Goal: Task Accomplishment & Management: Use online tool/utility

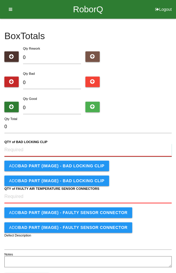
click at [67, 148] on CLIP "QTY of BAD LOCKING CLIP" at bounding box center [87, 150] width 167 height 13
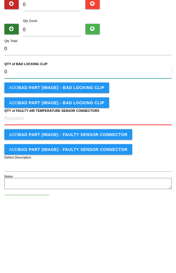
type CLIP "0"
click at [94, 198] on CONNECTORS "QTY of FAULTY AIR TEMPERATURE SENSOR CONNECTORS" at bounding box center [87, 196] width 167 height 13
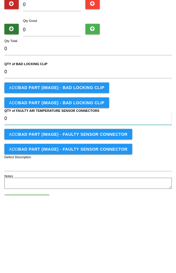
type CONNECTORS "0"
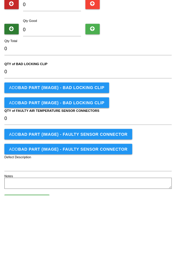
click at [142, 178] on div "Add BAD PART (IMAGE) - BAD LOCKING CLIP" at bounding box center [87, 180] width 167 height 11
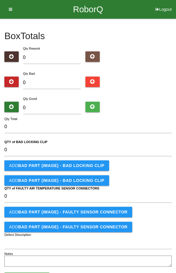
scroll to position [24, 0]
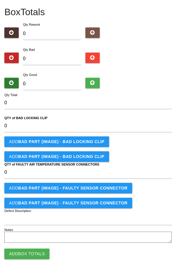
click at [23, 252] on button "Add Box Totals" at bounding box center [26, 254] width 45 height 11
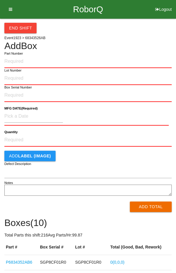
click at [8, 7] on icon at bounding box center [8, 9] width 7 height 19
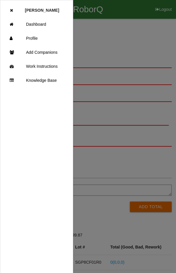
click at [38, 23] on link "Dashboard" at bounding box center [36, 24] width 73 height 14
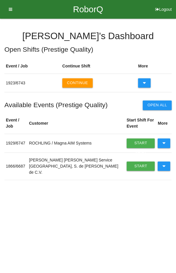
click at [165, 139] on icon at bounding box center [163, 143] width 3 height 9
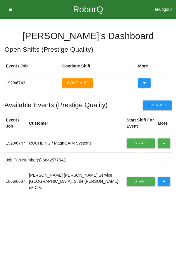
click at [134, 139] on link "Start Shift" at bounding box center [141, 143] width 28 height 9
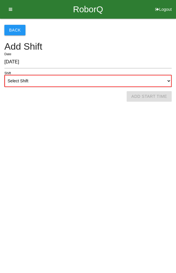
click at [105, 78] on select "Select Shift 1st Shift 2nd Shift 3rd Shift 4th Shift" at bounding box center [87, 81] width 167 height 12
select select "2"
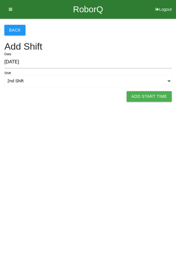
click at [151, 92] on button "Add Start Time" at bounding box center [149, 96] width 45 height 11
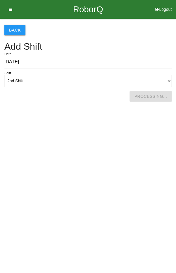
select select "4"
select select "43"
select select "2"
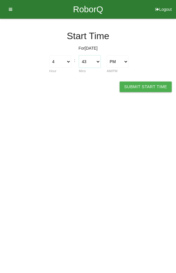
click at [88, 61] on select "00 01 02 03 04 05 06 07 08 09 10 11 12 13 14 15 16 17 18 19 20 21 22 23 24 25 2…" at bounding box center [90, 62] width 22 height 12
select select "45"
click at [149, 85] on button "Submit Start Time" at bounding box center [146, 87] width 52 height 11
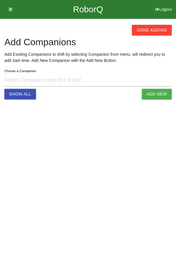
click at [154, 28] on button "Done Adding" at bounding box center [152, 30] width 40 height 11
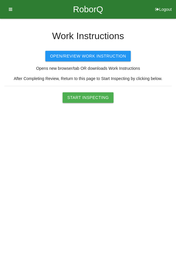
click at [94, 56] on button "Open/Review Work Instruction" at bounding box center [87, 56] width 85 height 11
click at [87, 95] on button "Start Inspecting" at bounding box center [88, 97] width 51 height 11
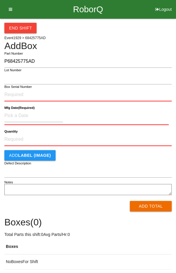
type input "P68425775AD"
click at [18, 92] on input "Box Serial Number" at bounding box center [87, 95] width 167 height 13
click at [12, 114] on input at bounding box center [33, 116] width 58 height 13
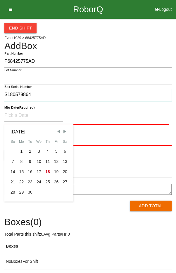
click at [39, 92] on input "S180579864" at bounding box center [87, 95] width 167 height 13
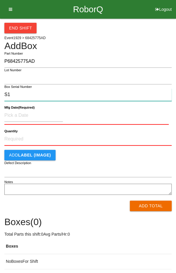
type input "S"
type input "S180579866"
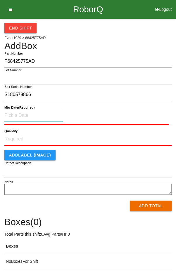
click at [20, 110] on input at bounding box center [33, 115] width 58 height 13
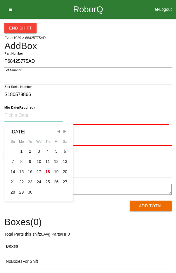
click at [38, 171] on div "17" at bounding box center [39, 172] width 9 height 10
type input "[DATE]"
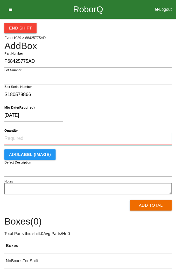
click at [23, 136] on input "Quantity" at bounding box center [87, 138] width 167 height 13
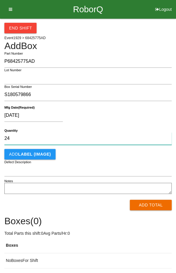
type input "24"
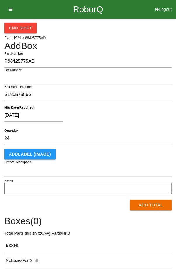
click at [154, 122] on div "[DATE]" at bounding box center [86, 116] width 164 height 15
click at [158, 204] on button "Add Total" at bounding box center [151, 205] width 42 height 11
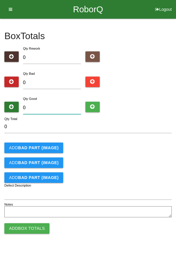
click at [43, 105] on input "0" at bounding box center [52, 108] width 58 height 13
type input "2"
type input "24"
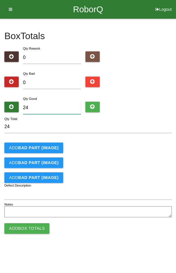
type input "24"
click at [150, 146] on div "Add BAD PART (IMAGE)" at bounding box center [87, 148] width 167 height 11
click at [24, 229] on button "Add Box Totals" at bounding box center [26, 228] width 45 height 11
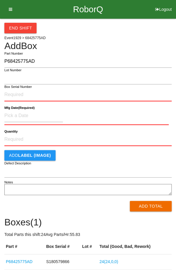
type input "P68425775AD"
click at [51, 92] on input "Box Serial Number" at bounding box center [87, 95] width 167 height 13
type input "S179691725"
click at [21, 116] on input at bounding box center [33, 116] width 58 height 13
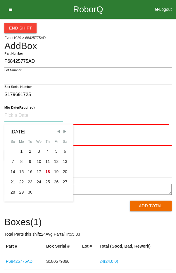
click at [59, 132] on span "Previous Month" at bounding box center [58, 131] width 5 height 5
click at [29, 173] on div "12" at bounding box center [30, 172] width 9 height 10
type input "[DATE]"
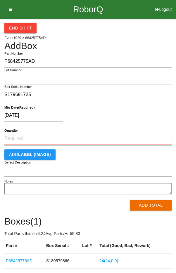
click at [75, 141] on input "Quantity" at bounding box center [87, 138] width 167 height 13
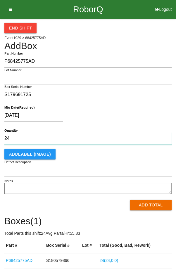
type input "24"
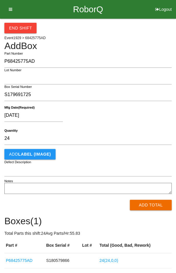
click at [129, 119] on div "[DATE]" at bounding box center [86, 116] width 164 height 15
click at [152, 206] on button "Add Total" at bounding box center [151, 205] width 42 height 11
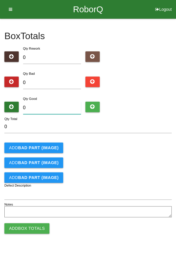
click at [56, 108] on input "0" at bounding box center [52, 108] width 58 height 13
type input "2"
type input "24"
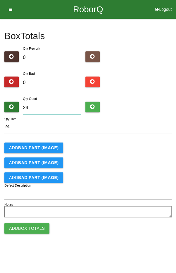
type input "24"
click at [116, 146] on div "Add BAD PART (IMAGE)" at bounding box center [87, 148] width 167 height 11
click at [32, 226] on button "Add Box Totals" at bounding box center [26, 228] width 45 height 11
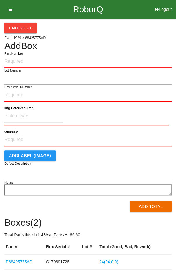
click at [9, 9] on icon at bounding box center [8, 9] width 7 height 19
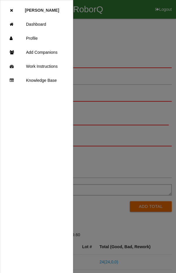
click at [42, 25] on link "Dashboard" at bounding box center [36, 24] width 73 height 14
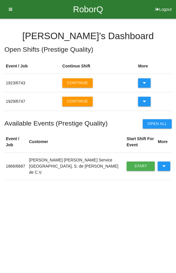
click at [143, 99] on icon at bounding box center [144, 101] width 3 height 9
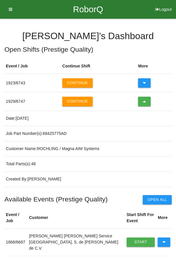
click at [144, 102] on icon at bounding box center [144, 101] width 3 height 9
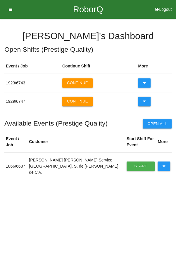
click at [79, 85] on button "Continue" at bounding box center [77, 82] width 30 height 9
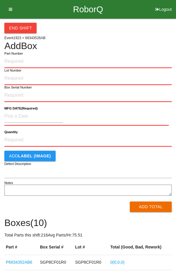
click at [110, 39] on div "End Shift Event 1923 > 68343526AB Add Box Part Number Lot Number Box Serial Num…" at bounding box center [87, 213] width 167 height 389
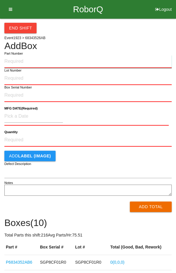
click at [74, 63] on input "Part Number" at bounding box center [87, 61] width 167 height 13
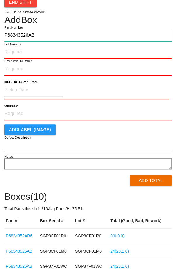
scroll to position [19, 0]
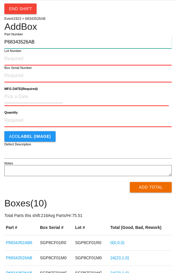
type input "P68343526AB"
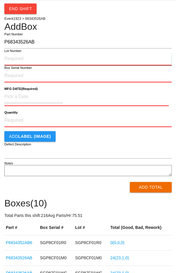
click at [115, 56] on input "Lot Number" at bounding box center [87, 59] width 167 height 13
type input "SGP8CF01R0"
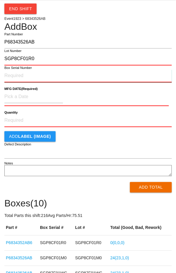
click at [115, 75] on input "Box Serial Number" at bounding box center [87, 76] width 167 height 13
type input "SGP8CF010R"
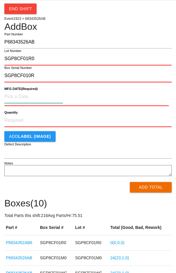
click at [48, 96] on input at bounding box center [33, 97] width 58 height 13
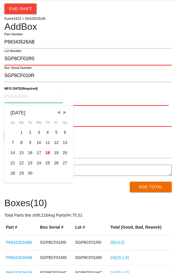
click at [67, 143] on div "13" at bounding box center [65, 143] width 9 height 10
type input "[DATE]"
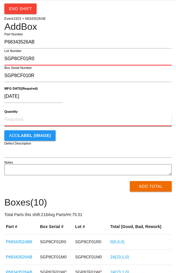
click at [80, 121] on input "Quantity" at bounding box center [87, 119] width 167 height 13
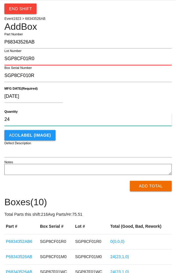
type input "24"
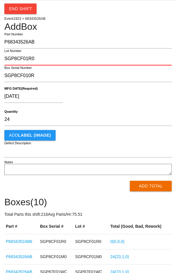
click at [135, 90] on div "[DATE]" at bounding box center [86, 97] width 164 height 15
click at [150, 102] on div "[DATE]" at bounding box center [86, 97] width 164 height 15
click at [156, 185] on button "Add Total" at bounding box center [151, 186] width 42 height 11
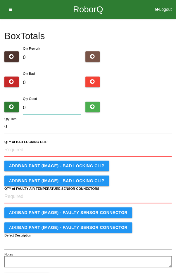
click at [52, 106] on input "0" at bounding box center [52, 108] width 58 height 13
type input "2"
type input "24"
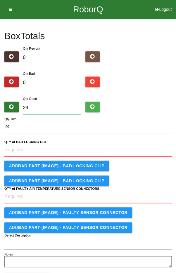
type input "24"
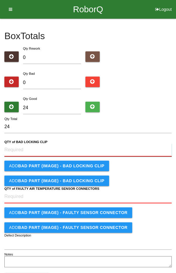
click at [60, 149] on CLIP "QTY of BAD LOCKING CLIP" at bounding box center [87, 150] width 167 height 13
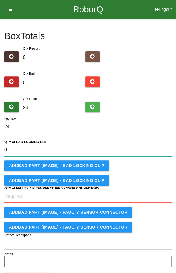
type CLIP "0"
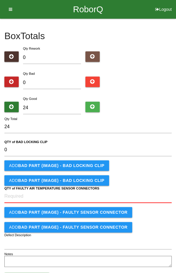
click at [133, 92] on div "Box Totals Translate Weight Weight unit: Rework Weight Bad Weight Good Weight 0…" at bounding box center [87, 144] width 167 height 250
click at [71, 197] on CONNECTORS "QTY of FAULTY AIR TEMPERATURE SENSOR CONNECTORS" at bounding box center [87, 196] width 167 height 13
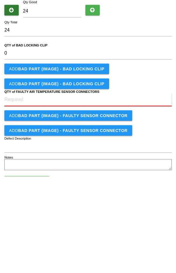
scroll to position [11, 0]
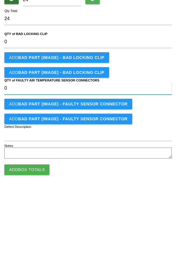
type CONNECTORS "0"
click at [28, 266] on button "Add Box Totals" at bounding box center [26, 267] width 45 height 11
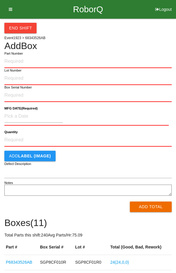
click at [134, 33] on div "End Shift Event 1923 > 68343526AB Add Box Part Number Lot Number Box Serial Num…" at bounding box center [87, 221] width 167 height 404
click at [128, 39] on div "End Shift Event 1923 > 68343526AB Add Box Part Number Lot Number Box Serial Num…" at bounding box center [87, 221] width 167 height 404
click at [8, 10] on icon at bounding box center [8, 9] width 7 height 19
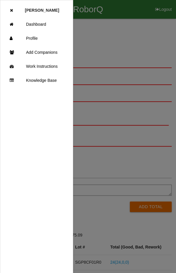
click at [47, 25] on link "Dashboard" at bounding box center [36, 24] width 73 height 14
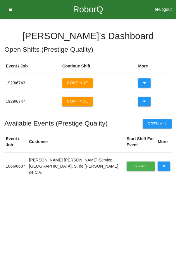
click at [75, 102] on button "Continue" at bounding box center [77, 101] width 30 height 9
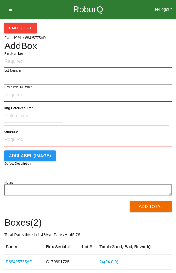
click at [144, 61] on input "Part Number" at bounding box center [87, 61] width 167 height 13
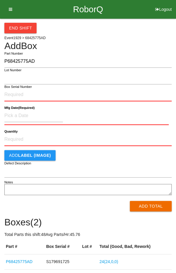
type input "P68425775AD"
click at [16, 92] on input "Box Serial Number" at bounding box center [87, 95] width 167 height 13
type input "S179671766"
click at [16, 113] on input at bounding box center [33, 116] width 58 height 13
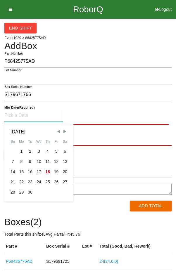
click at [45, 161] on div "11" at bounding box center [47, 162] width 9 height 10
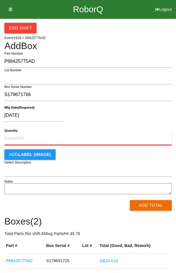
click at [109, 140] on input "Quantity" at bounding box center [87, 138] width 167 height 13
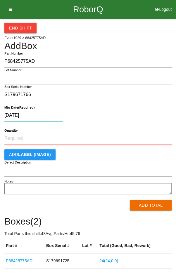
click at [7, 113] on input "[DATE]" at bounding box center [33, 115] width 58 height 13
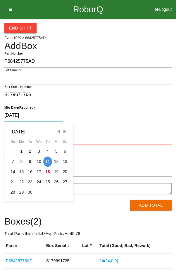
click at [58, 132] on span "Previous Month" at bounding box center [58, 131] width 5 height 5
click at [21, 172] on div "11" at bounding box center [21, 172] width 9 height 10
type input "[DATE]"
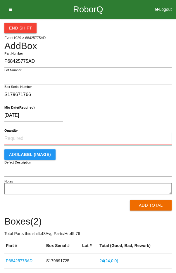
click at [67, 137] on input "Quantity" at bounding box center [87, 138] width 167 height 13
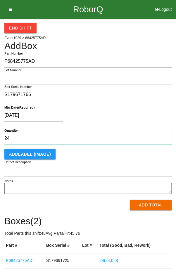
type input "24"
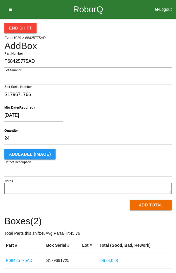
click at [120, 114] on div "[DATE]" at bounding box center [86, 116] width 164 height 15
click at [154, 207] on button "Add Total" at bounding box center [151, 205] width 42 height 11
